Goal: Browse casually

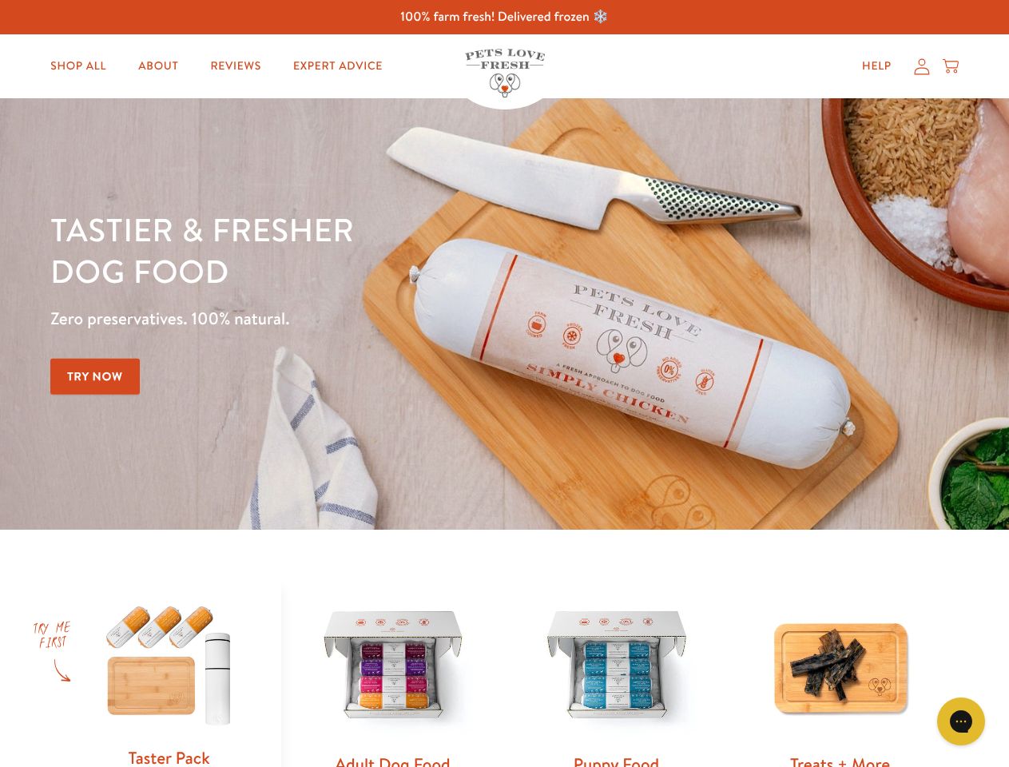
click at [504, 384] on div "Tastier & fresher dog food Zero preservatives. 100% natural. Try Now" at bounding box center [353, 314] width 606 height 211
click at [961, 721] on icon "Open gorgias live chat" at bounding box center [960, 721] width 15 height 15
